Goal: Task Accomplishment & Management: Complete application form

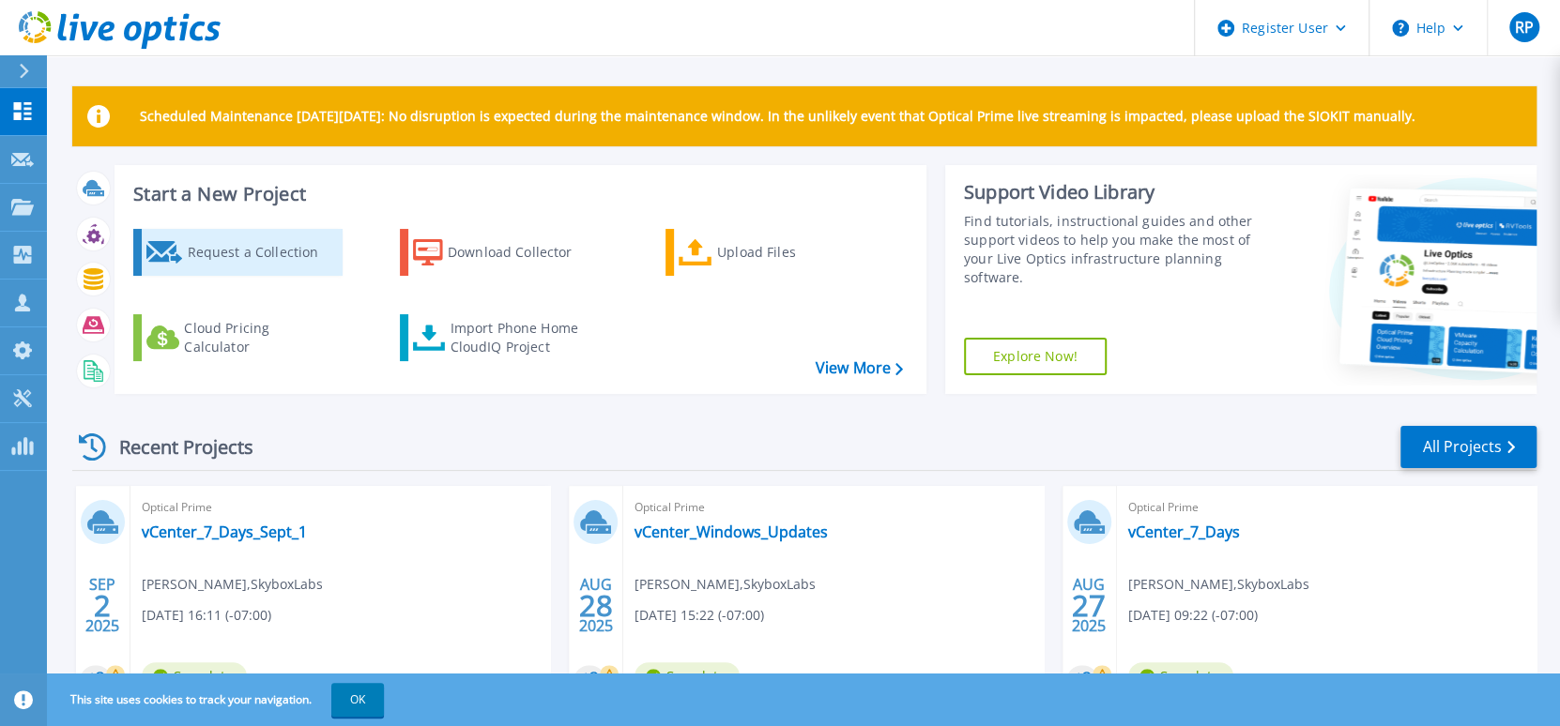
click at [232, 258] on div "Request a Collection" at bounding box center [262, 253] width 150 height 38
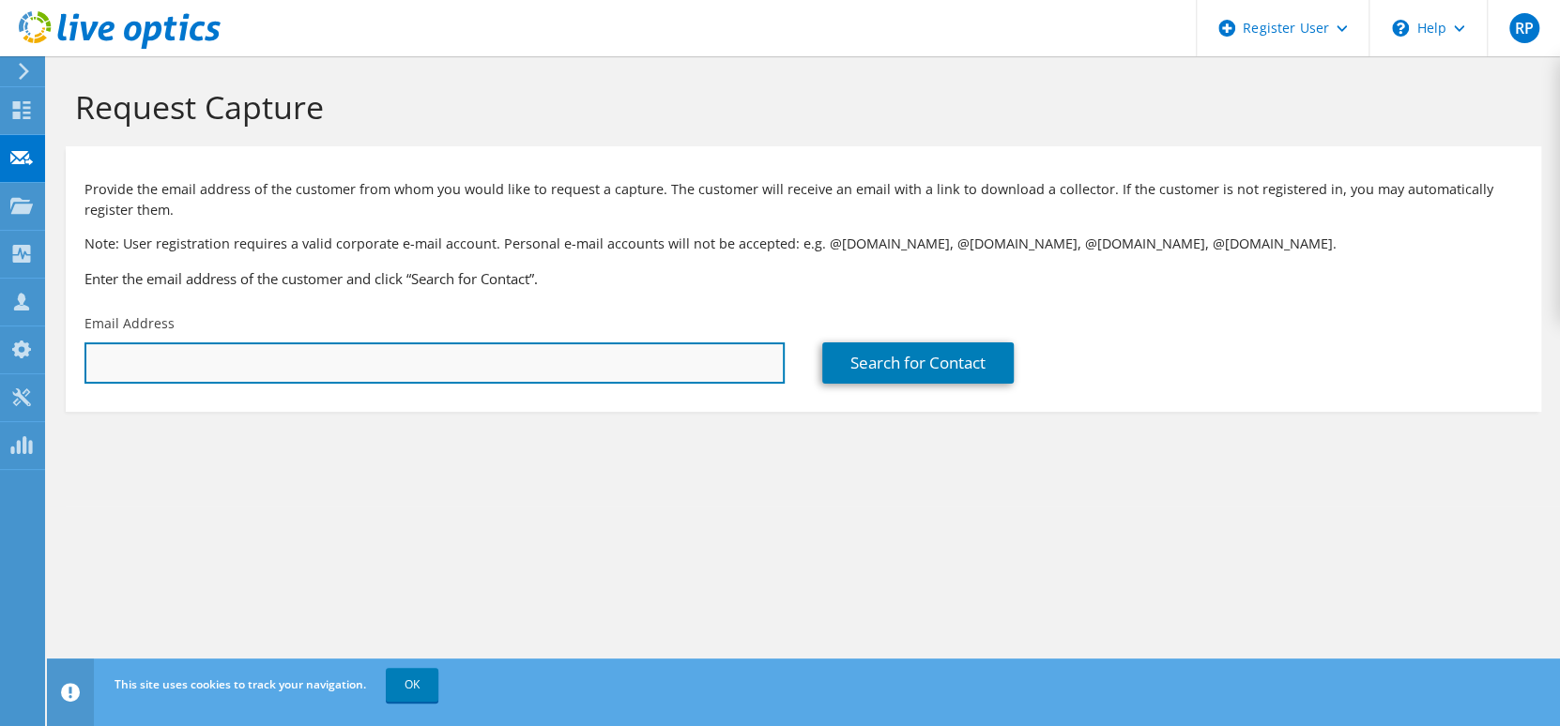
click at [222, 373] on input "text" at bounding box center [434, 363] width 700 height 41
paste input "[PERSON_NAME][EMAIL_ADDRESS][DOMAIN_NAME]"
type input "[PERSON_NAME][EMAIL_ADDRESS][DOMAIN_NAME]"
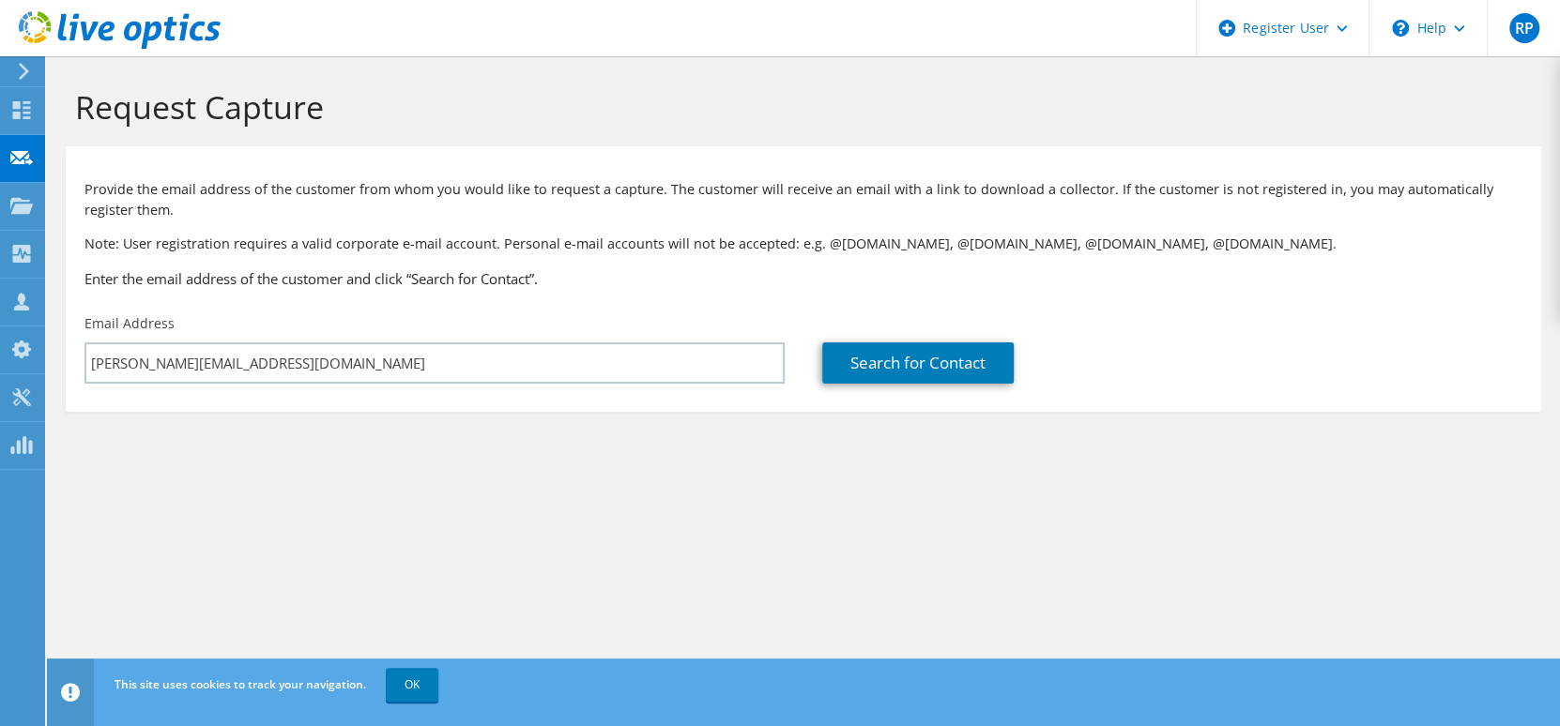
click at [226, 536] on div "Request Capture Provide the email address of the customer from whom you would l…" at bounding box center [803, 391] width 1513 height 670
click at [237, 505] on section "Request Capture Provide the email address of the customer from whom you would l…" at bounding box center [803, 280] width 1513 height 449
click at [905, 369] on link "Search for Contact" at bounding box center [917, 363] width 191 height 41
type input "IMPROBABLE GAMING"
type input "Dave"
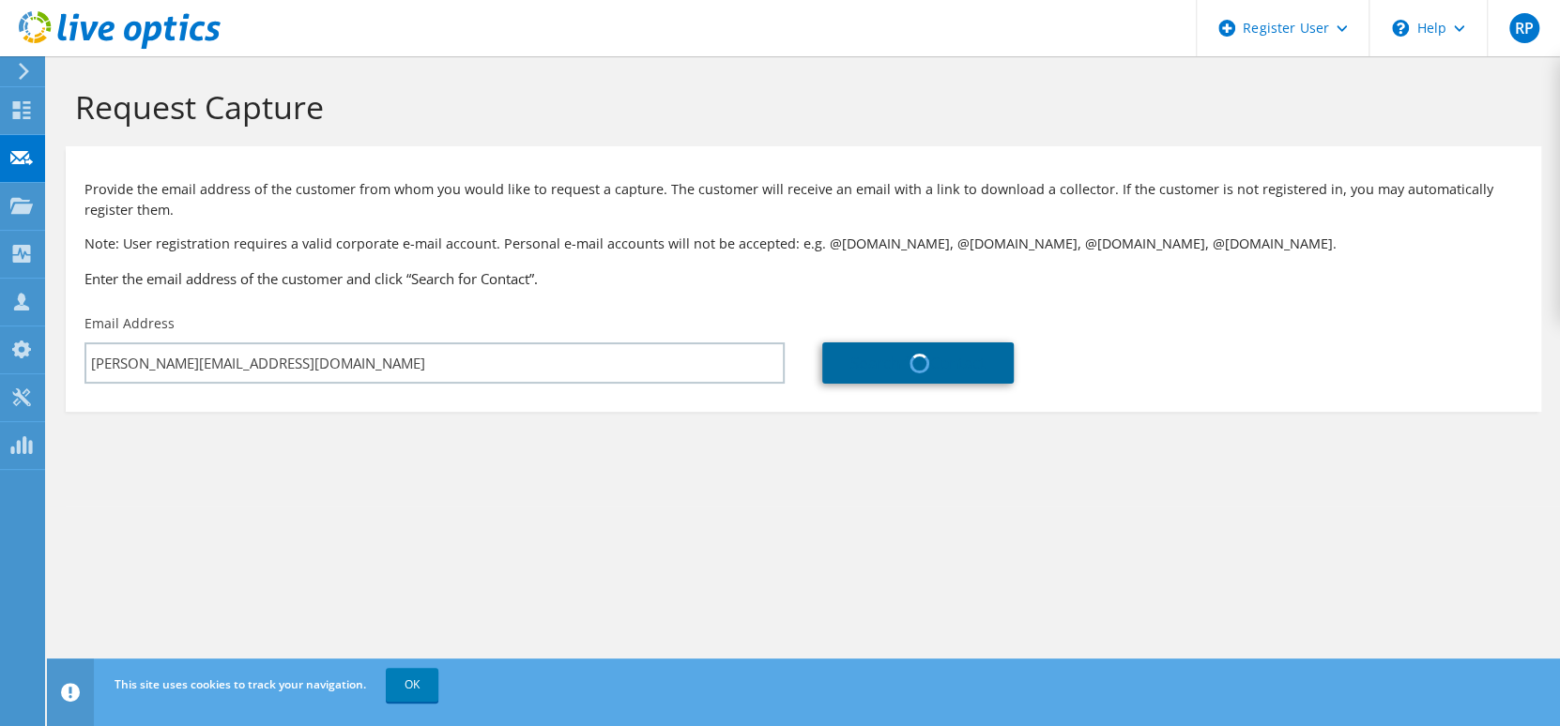
type input "Beaudoin"
type input "Canada"
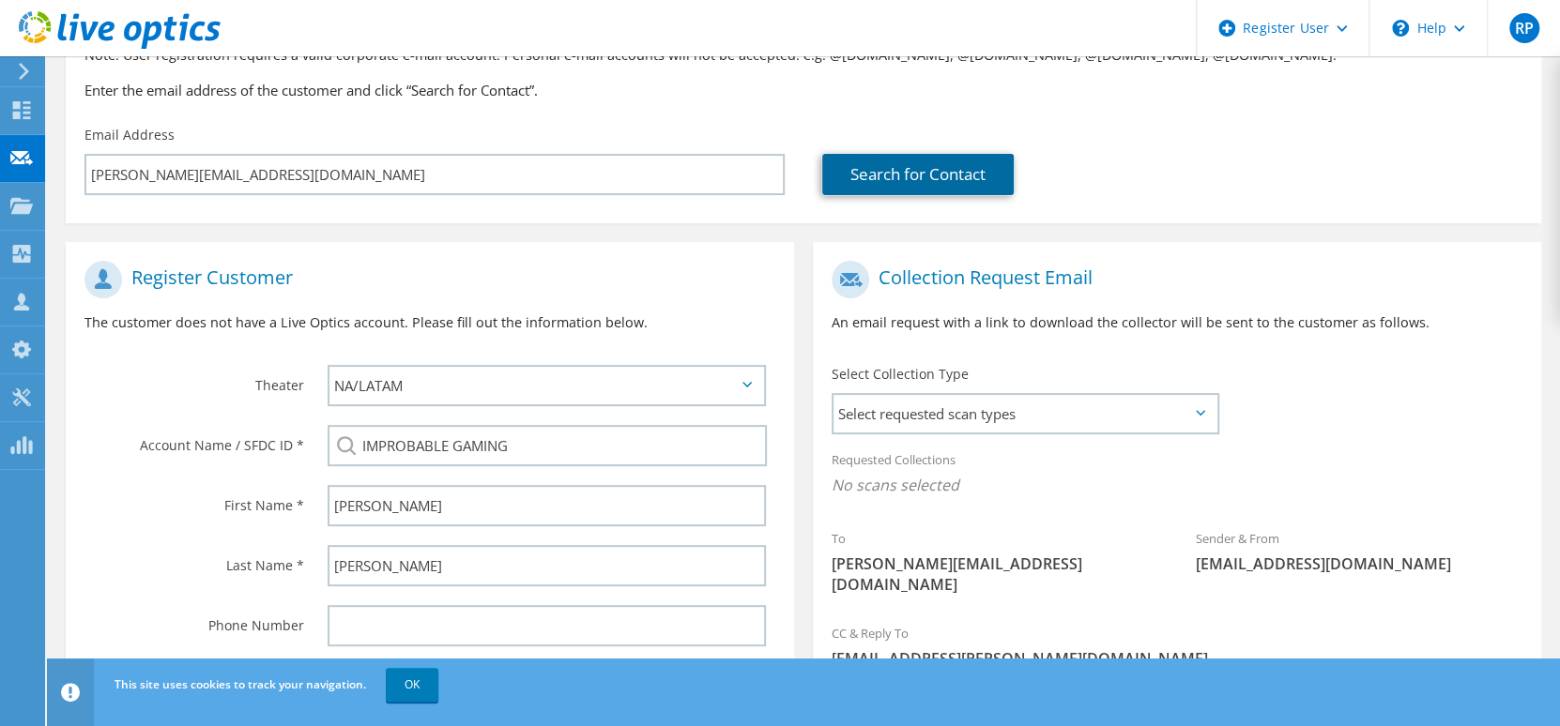
scroll to position [358, 0]
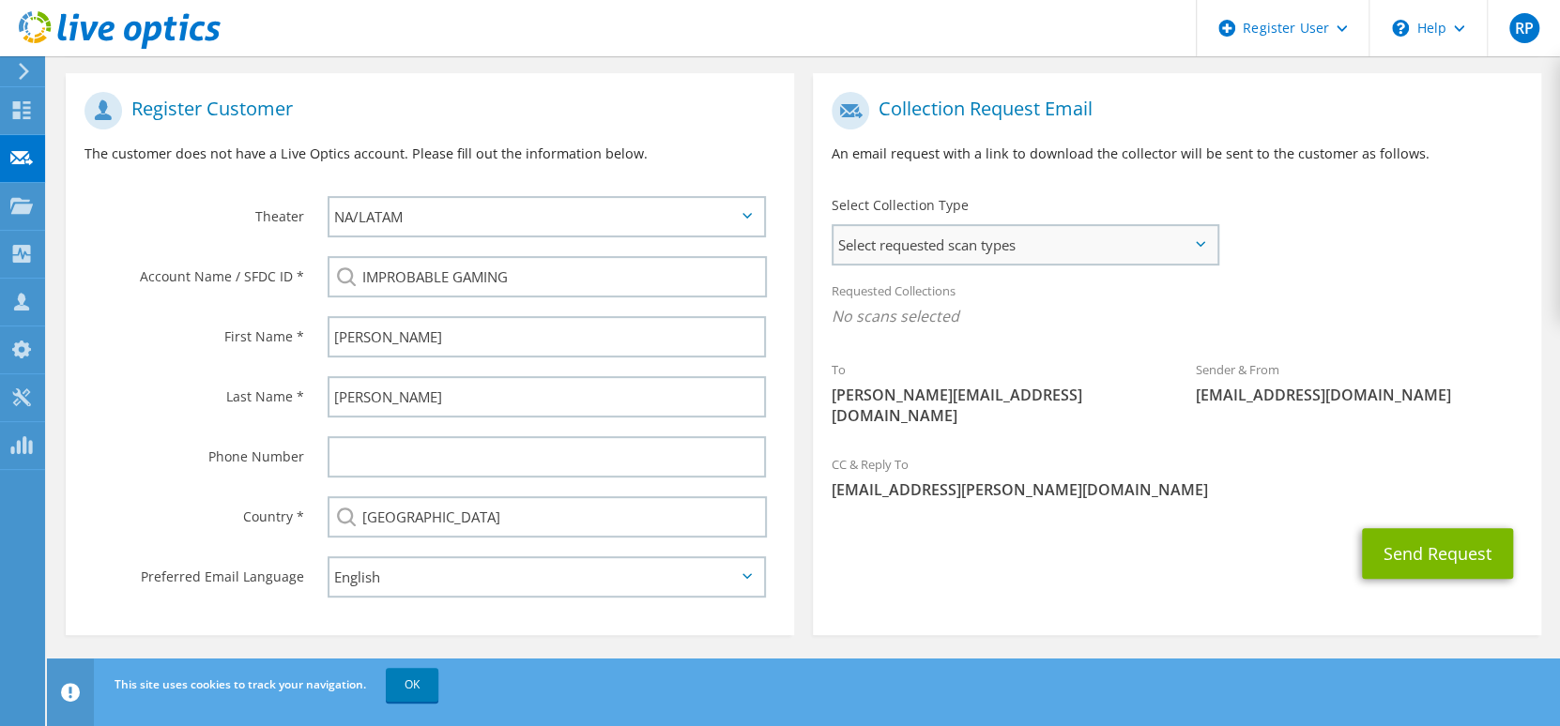
click at [1132, 252] on span "Select requested scan types" at bounding box center [1024, 245] width 383 height 38
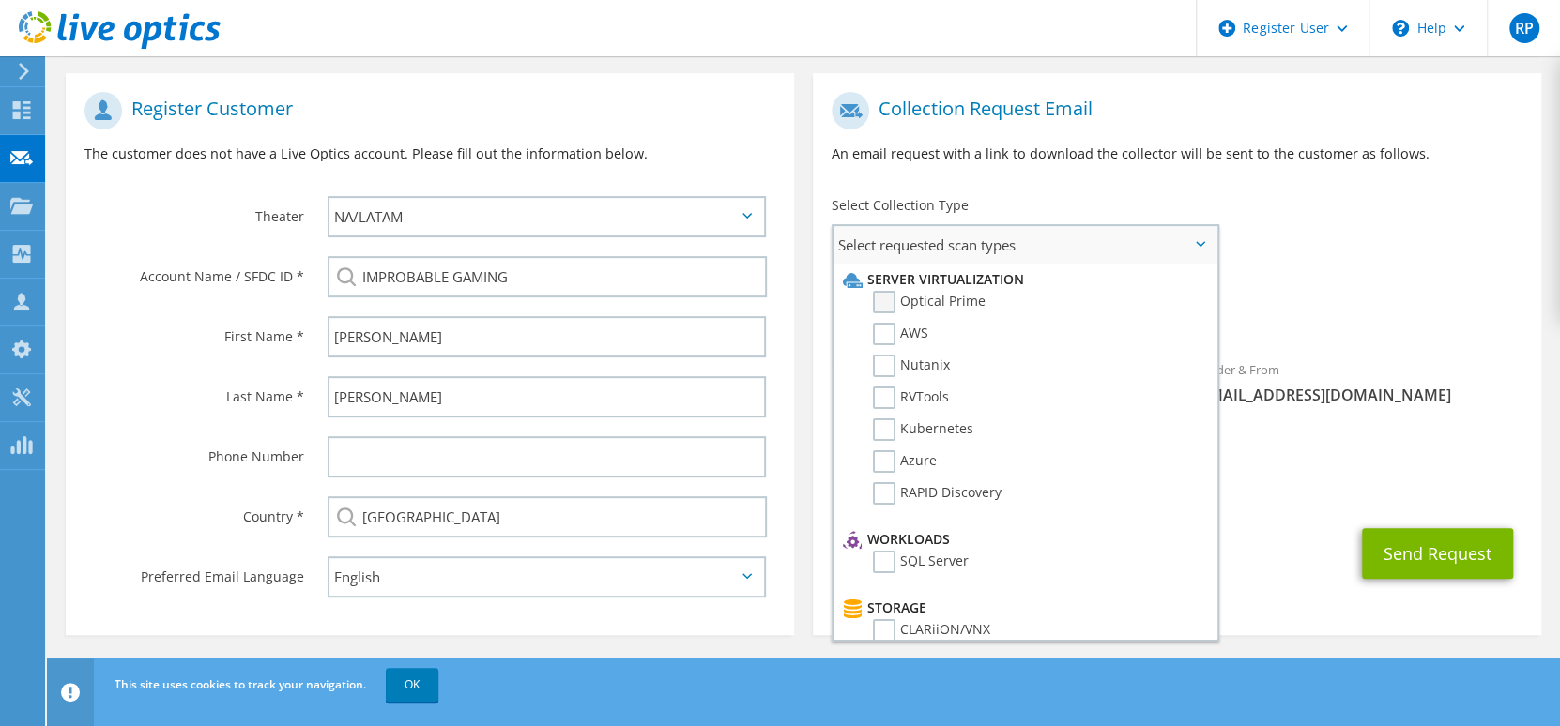
click at [962, 302] on label "Optical Prime" at bounding box center [929, 302] width 113 height 23
click at [0, 0] on input "Optical Prime" at bounding box center [0, 0] width 0 height 0
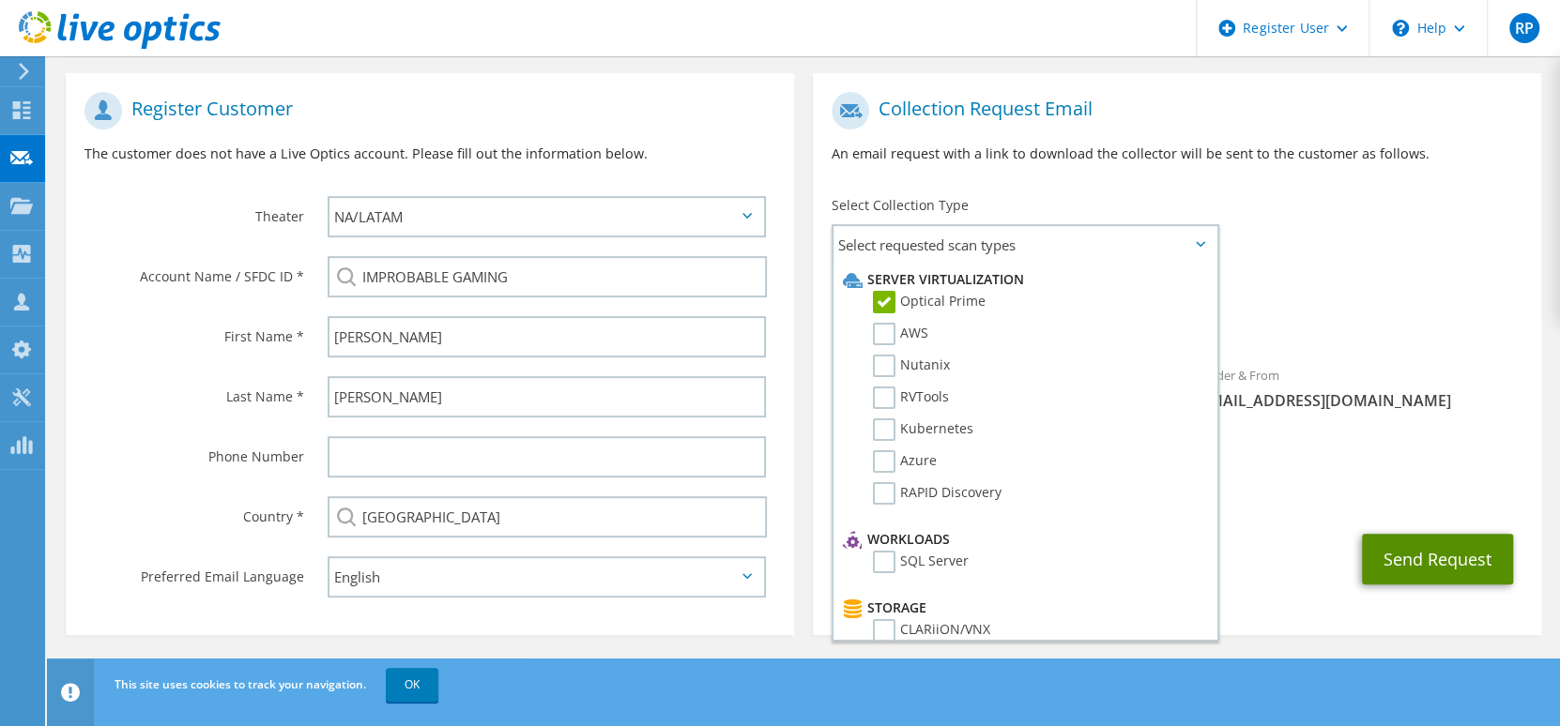
click at [1439, 557] on button "Send Request" at bounding box center [1437, 559] width 151 height 51
